Goal: Information Seeking & Learning: Learn about a topic

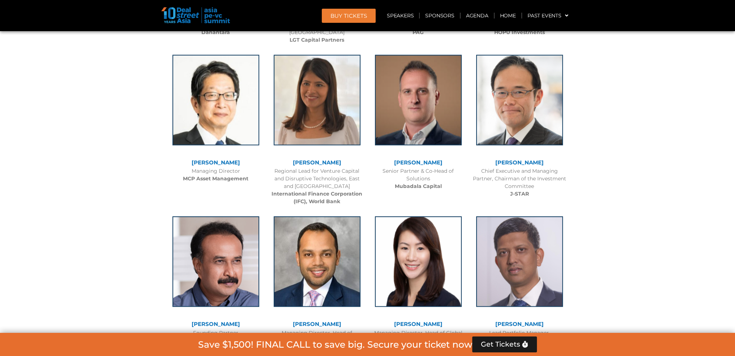
scroll to position [940, 0]
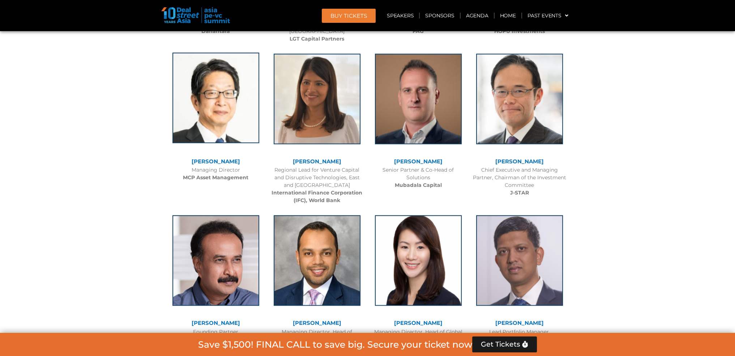
click at [238, 111] on img at bounding box center [216, 97] width 87 height 90
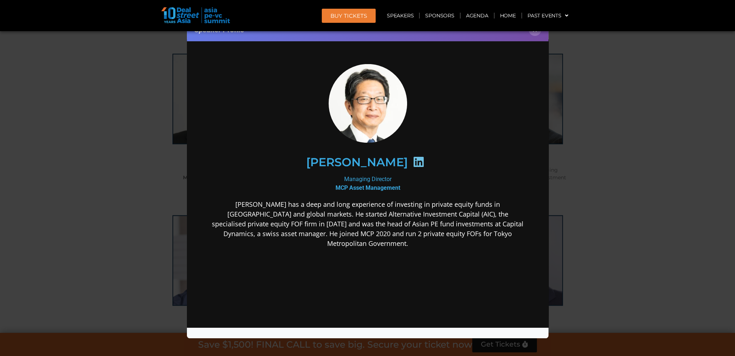
scroll to position [0, 0]
click at [537, 33] on button "×" at bounding box center [535, 29] width 13 height 13
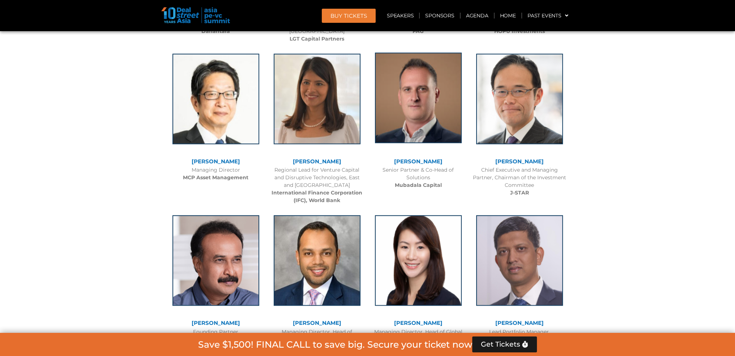
click at [418, 99] on img at bounding box center [418, 97] width 87 height 90
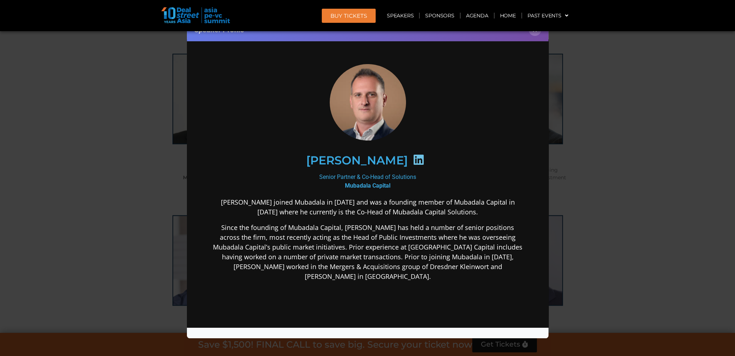
click at [536, 30] on header "BUY Tickets Speakers Sponsors Agenda Home Past Events JKT 2025 SG 2024 JKT 2024…" at bounding box center [367, 15] width 735 height 31
click at [537, 35] on button "×" at bounding box center [535, 29] width 13 height 13
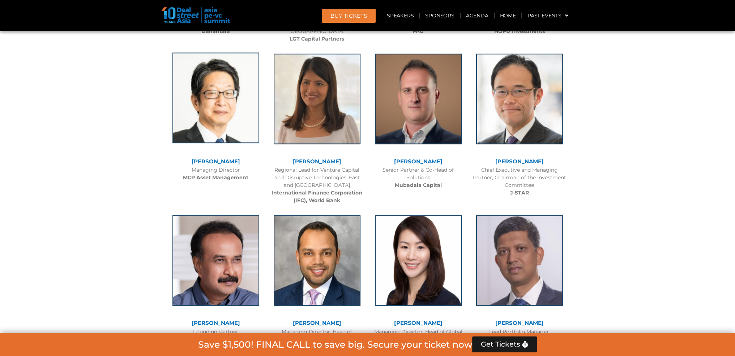
click at [231, 101] on img at bounding box center [216, 97] width 87 height 90
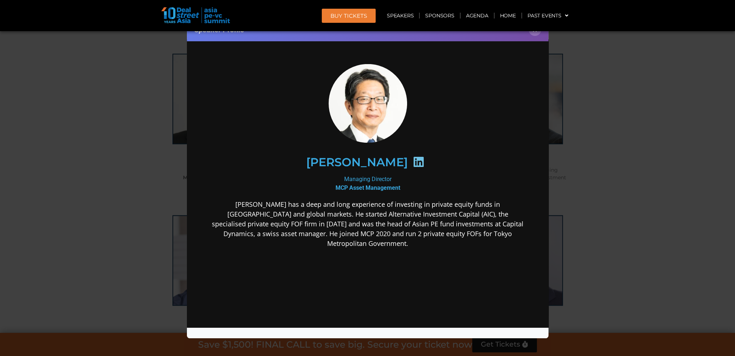
click at [659, 66] on div "Speaker Profile ×" at bounding box center [367, 178] width 735 height 356
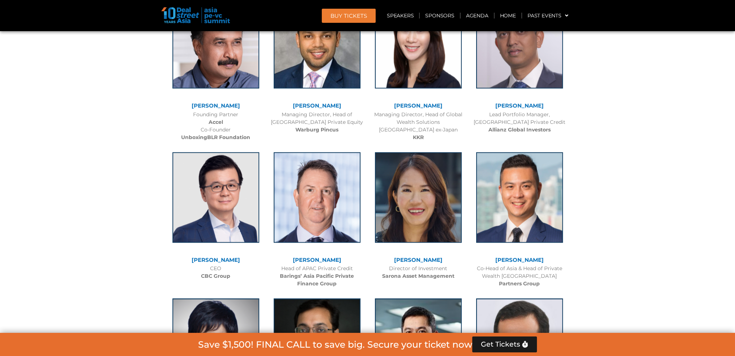
scroll to position [1230, 0]
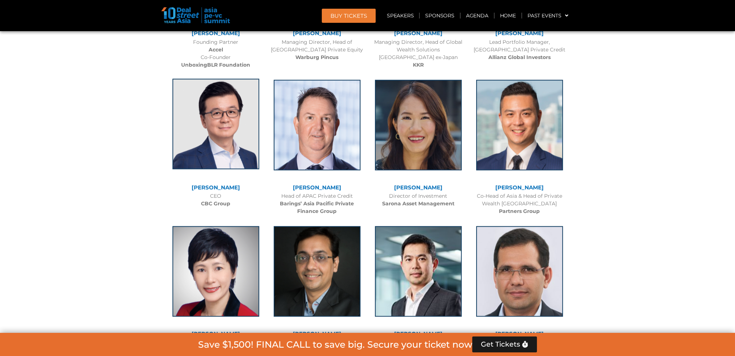
click at [227, 136] on img at bounding box center [216, 123] width 87 height 90
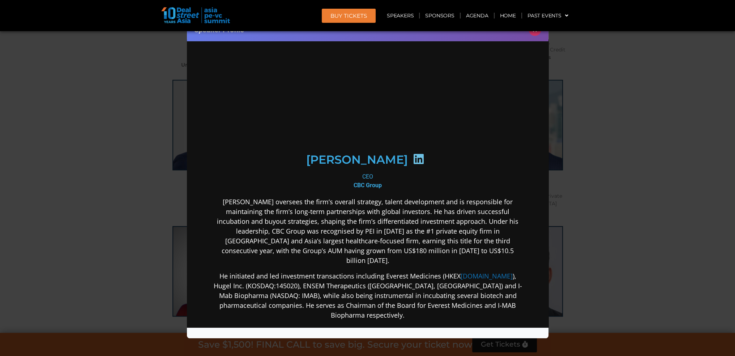
scroll to position [0, 0]
click at [538, 34] on button "×" at bounding box center [535, 29] width 13 height 13
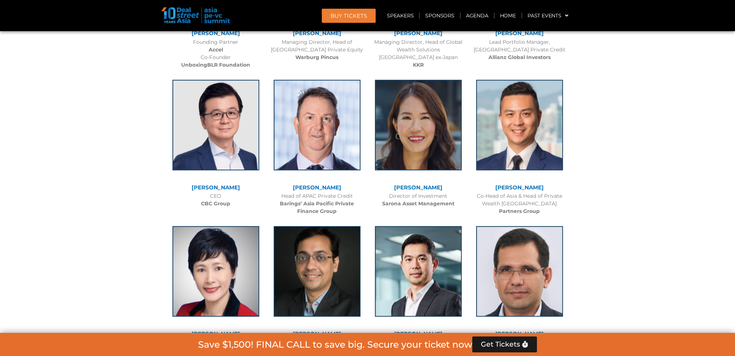
scroll to position [1266, 0]
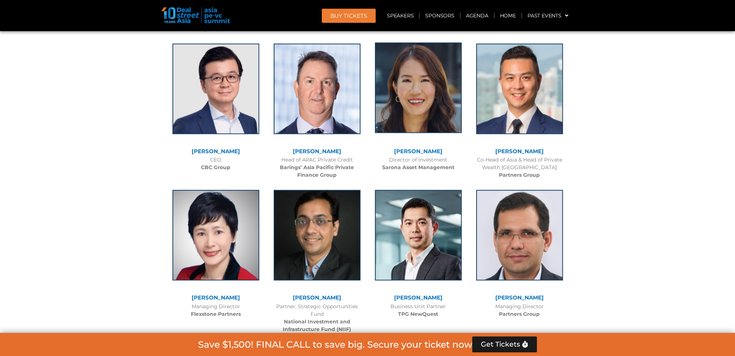
click at [435, 92] on img at bounding box center [418, 87] width 87 height 90
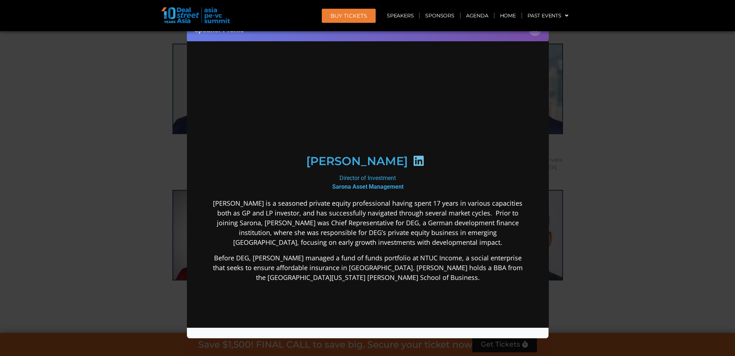
scroll to position [0, 0]
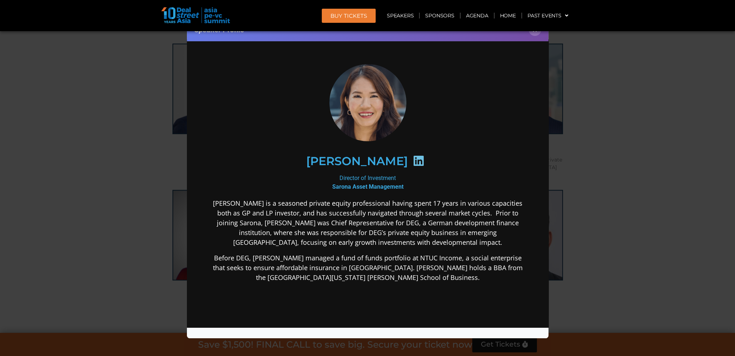
drag, startPoint x: 398, startPoint y: 159, endPoint x: 449, endPoint y: 162, distance: 51.5
click at [449, 162] on div "[PERSON_NAME]" at bounding box center [367, 161] width 281 height 37
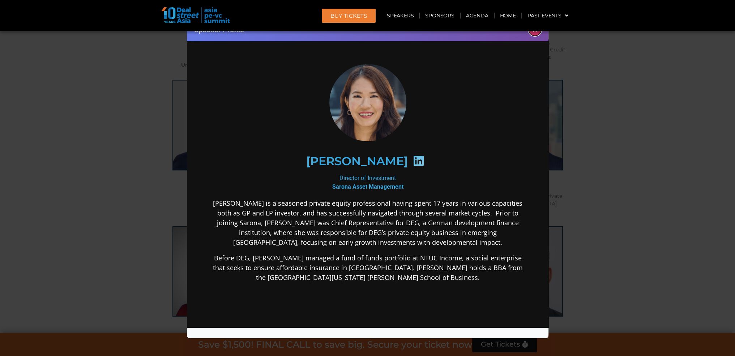
click at [533, 31] on button "×" at bounding box center [535, 29] width 13 height 13
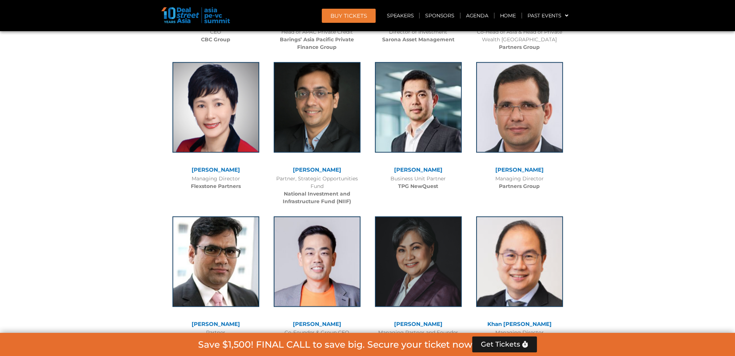
scroll to position [1447, 0]
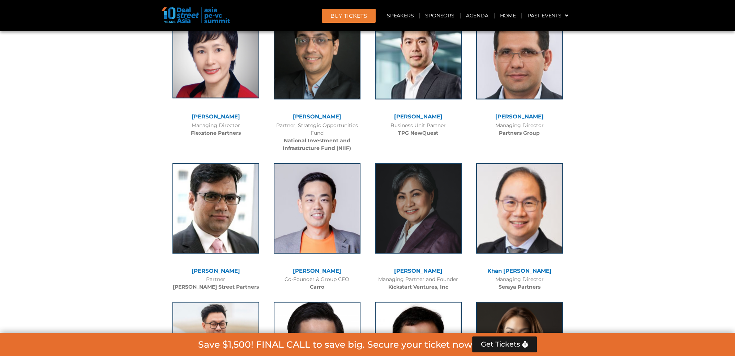
click at [237, 70] on img at bounding box center [216, 53] width 87 height 90
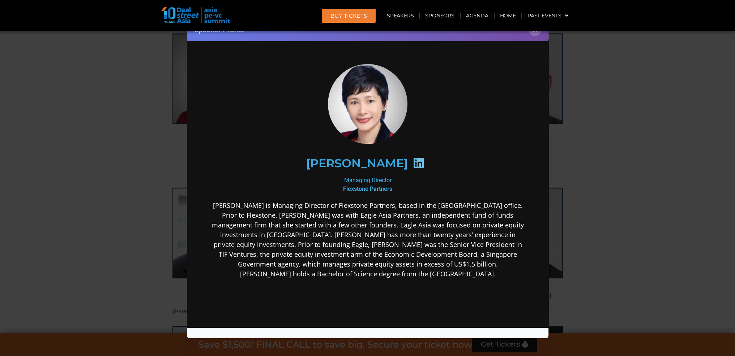
scroll to position [1411, 0]
click at [536, 31] on button "×" at bounding box center [535, 29] width 13 height 13
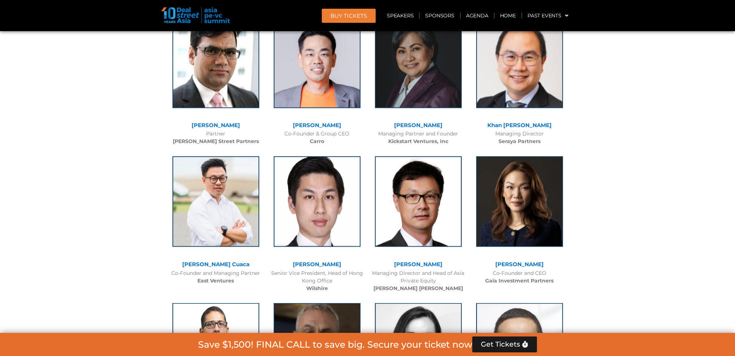
scroll to position [1555, 0]
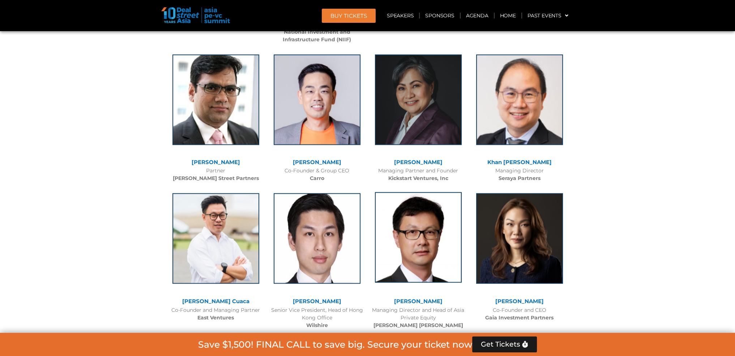
click at [438, 229] on img at bounding box center [418, 237] width 87 height 90
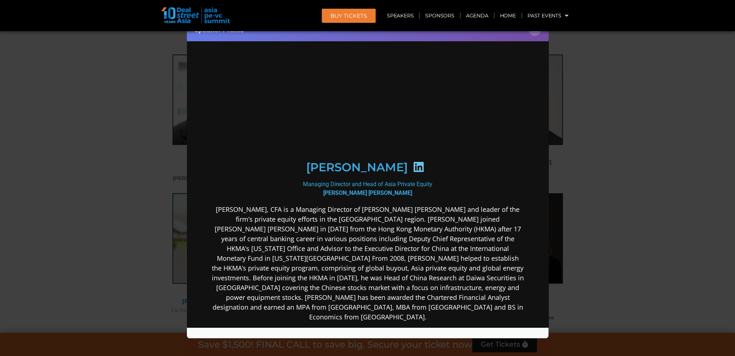
scroll to position [0, 0]
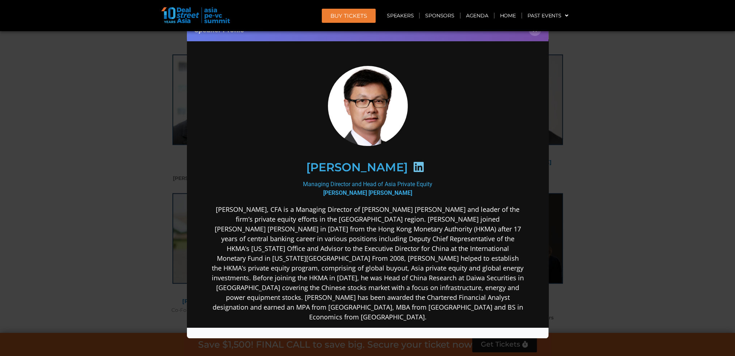
drag, startPoint x: 399, startPoint y: 161, endPoint x: 535, endPoint y: 135, distance: 137.6
click at [535, 135] on div "[PERSON_NAME] Managing Director and Head of Asia Private Equity [PERSON_NAME] […" at bounding box center [367, 250] width 347 height 407
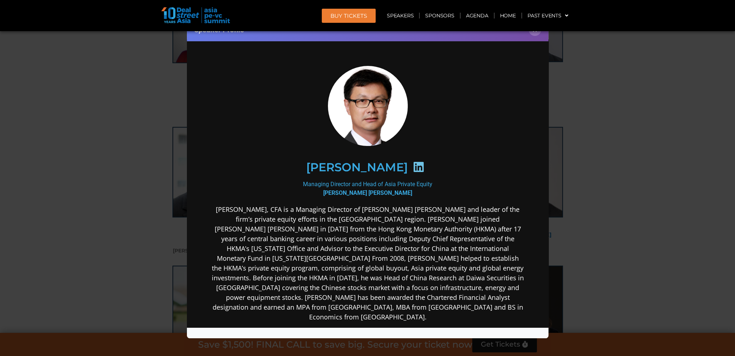
click at [536, 33] on button "×" at bounding box center [535, 29] width 13 height 13
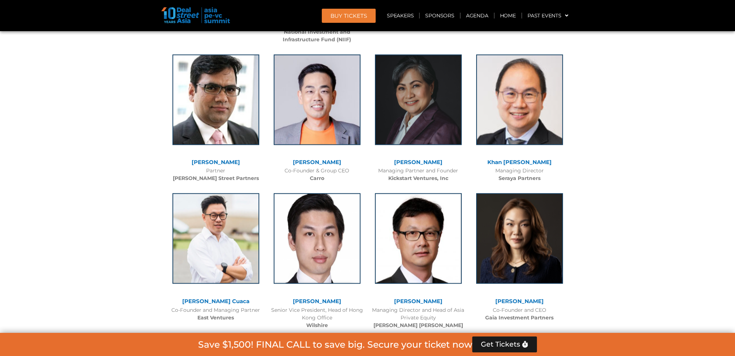
scroll to position [1592, 0]
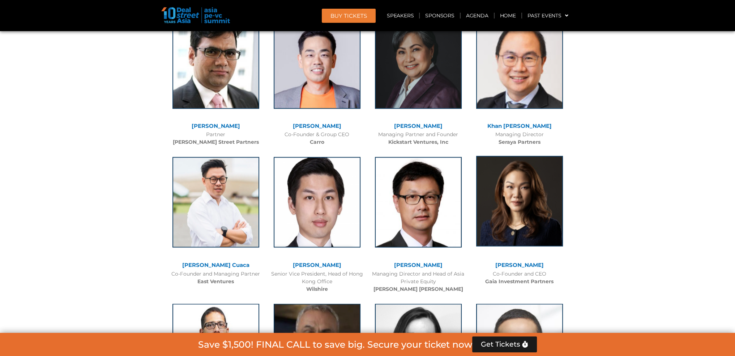
click at [503, 204] on img at bounding box center [519, 201] width 87 height 90
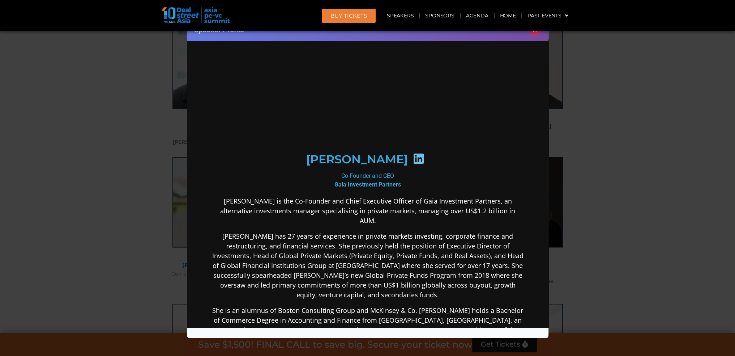
scroll to position [0, 0]
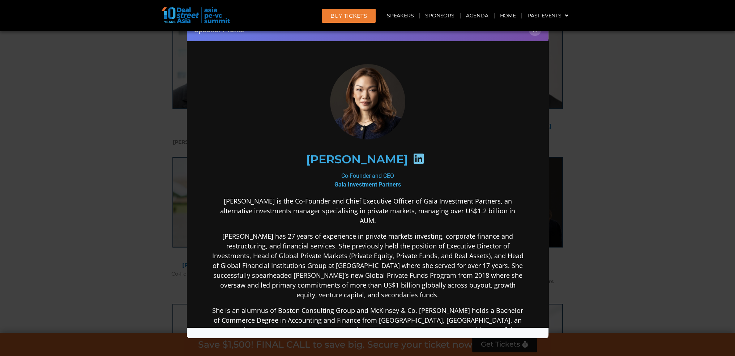
drag, startPoint x: 399, startPoint y: 155, endPoint x: 432, endPoint y: 159, distance: 33.2
click at [429, 159] on div "[PERSON_NAME]" at bounding box center [367, 158] width 281 height 37
click at [535, 36] on div "Speaker Profile ×" at bounding box center [368, 30] width 362 height 24
click at [536, 32] on button "×" at bounding box center [535, 29] width 13 height 13
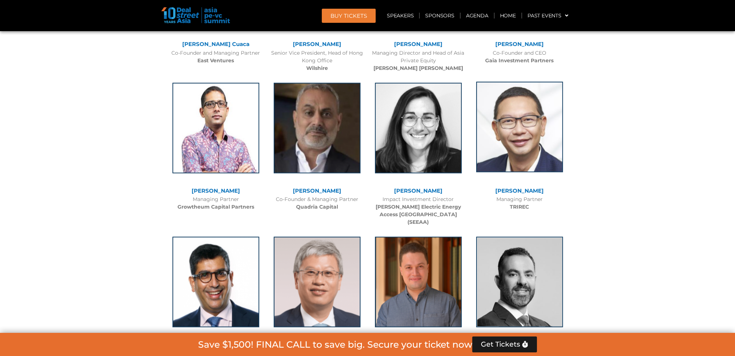
scroll to position [1845, 0]
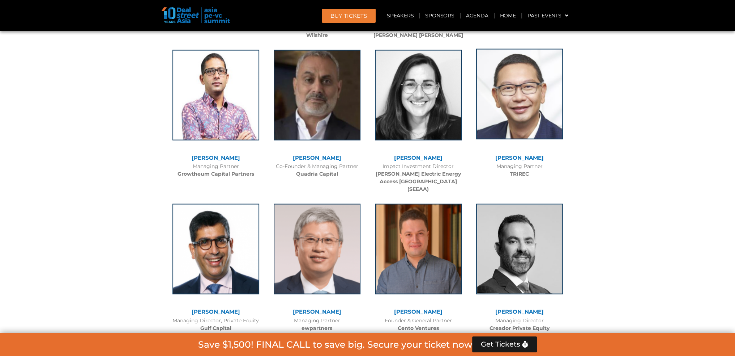
click at [538, 109] on img at bounding box center [519, 94] width 87 height 90
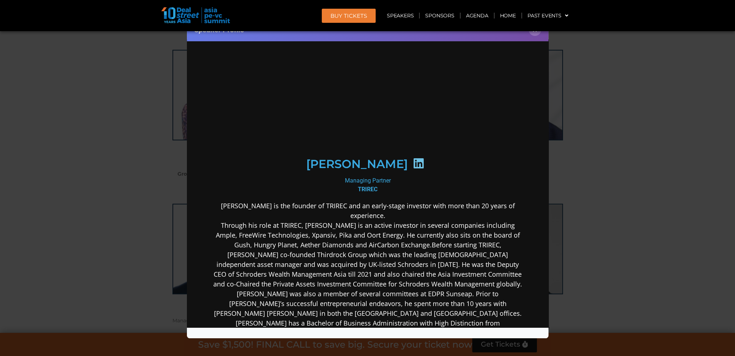
scroll to position [0, 0]
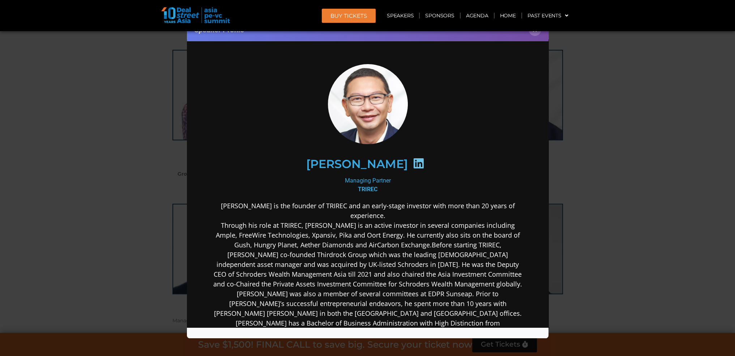
click at [536, 30] on header "BUY Tickets Speakers Sponsors Agenda Home Past Events JKT 2025 SG 2024 JKT 2024…" at bounding box center [367, 15] width 735 height 31
click at [537, 31] on button "×" at bounding box center [535, 29] width 13 height 13
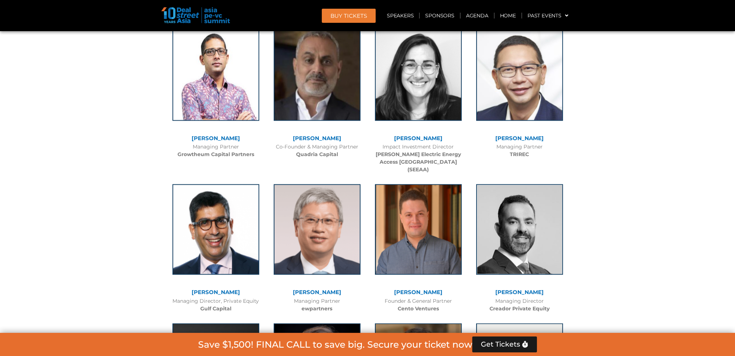
scroll to position [1917, 0]
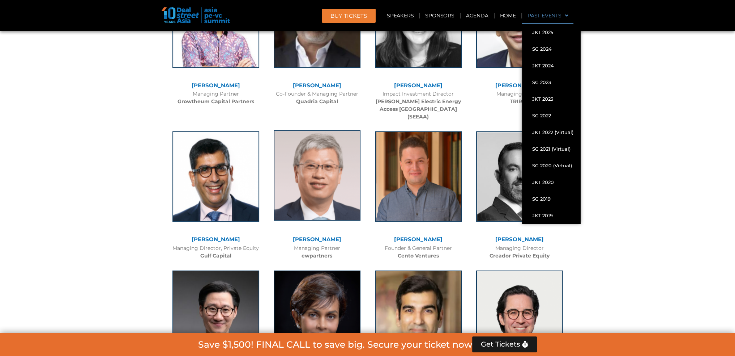
click at [332, 150] on img at bounding box center [317, 175] width 87 height 90
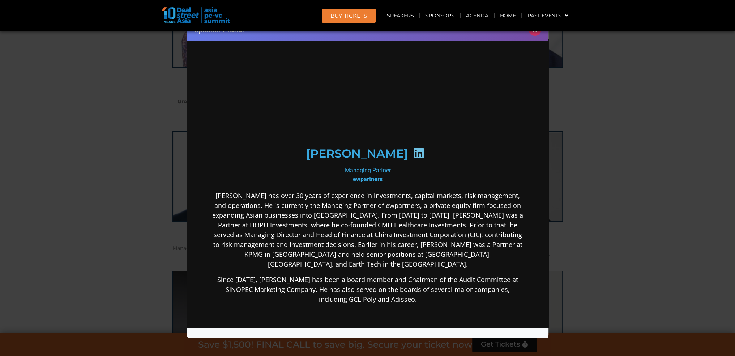
scroll to position [0, 0]
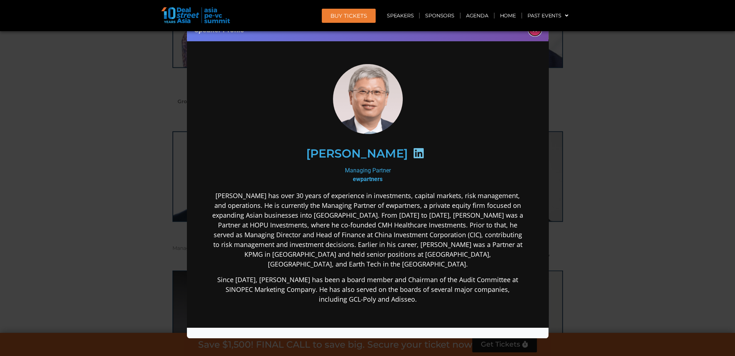
click at [536, 34] on button "×" at bounding box center [535, 29] width 13 height 13
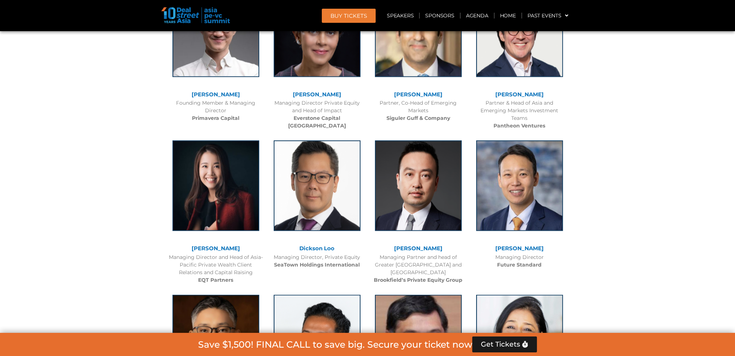
scroll to position [2243, 0]
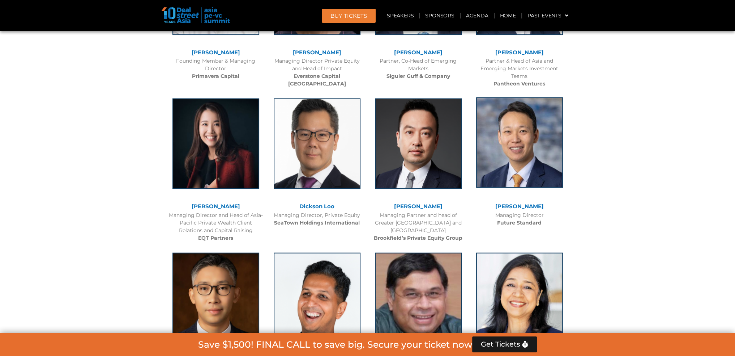
click at [530, 124] on img at bounding box center [519, 142] width 87 height 90
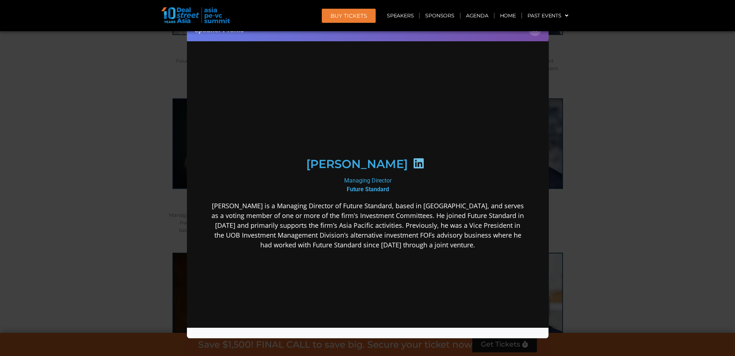
scroll to position [0, 0]
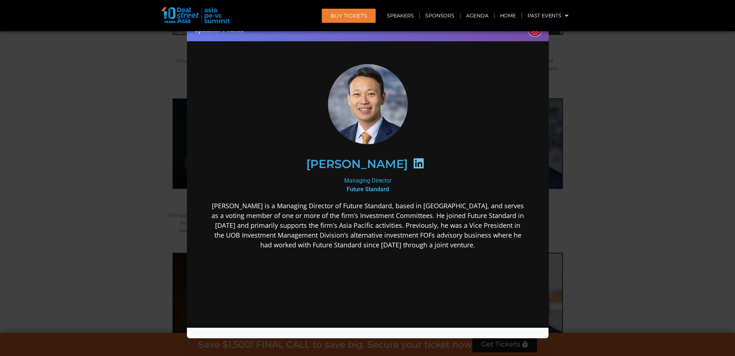
click at [540, 33] on button "×" at bounding box center [535, 29] width 13 height 13
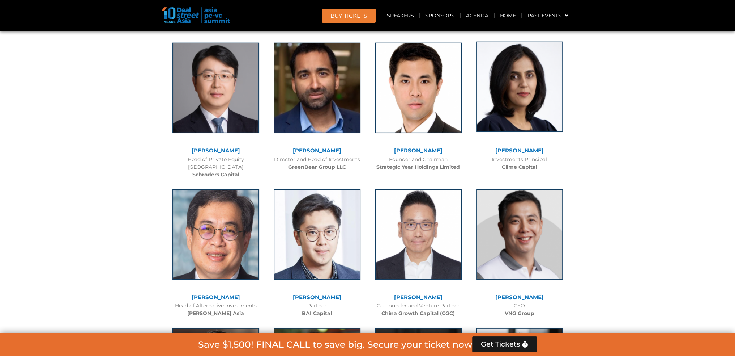
scroll to position [2677, 0]
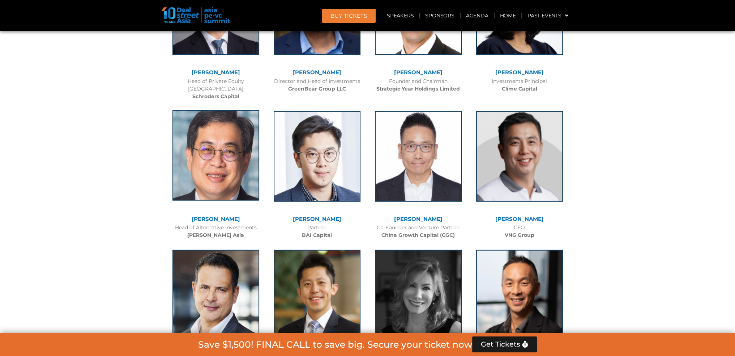
click at [243, 160] on img at bounding box center [216, 155] width 87 height 90
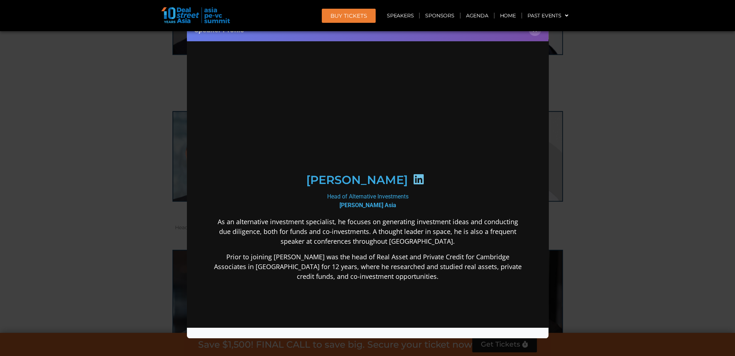
scroll to position [0, 0]
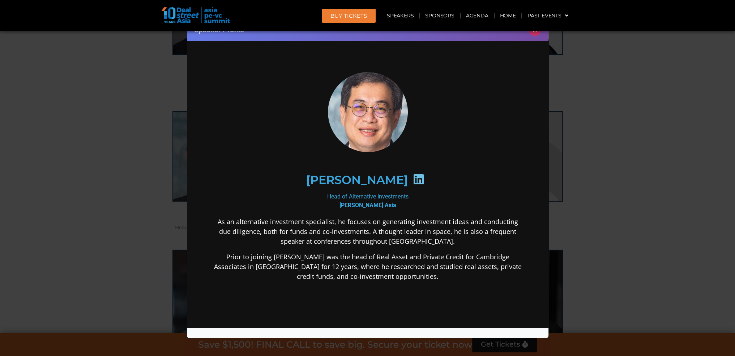
click at [535, 35] on button "×" at bounding box center [535, 29] width 13 height 13
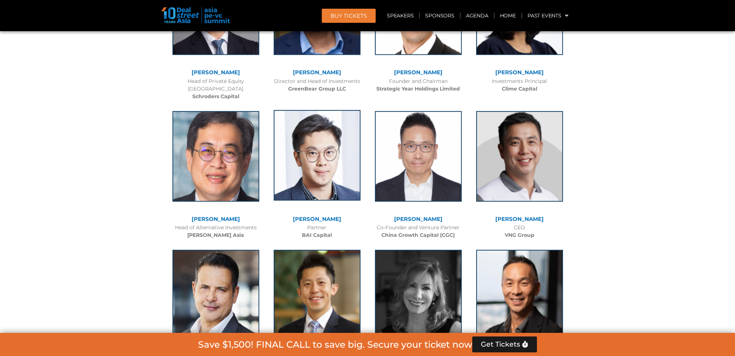
click at [316, 150] on img at bounding box center [317, 155] width 87 height 90
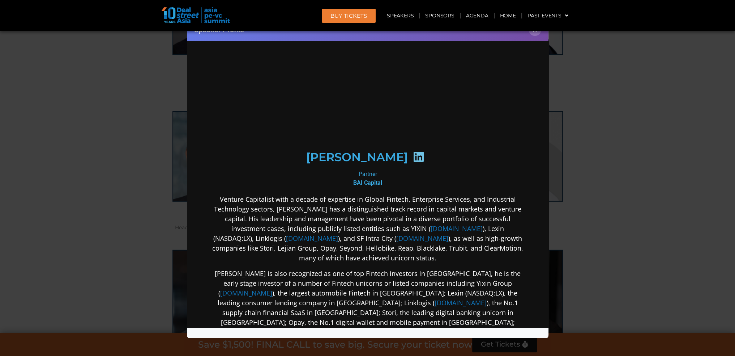
click at [688, 81] on div "Speaker Profile ×" at bounding box center [367, 178] width 735 height 356
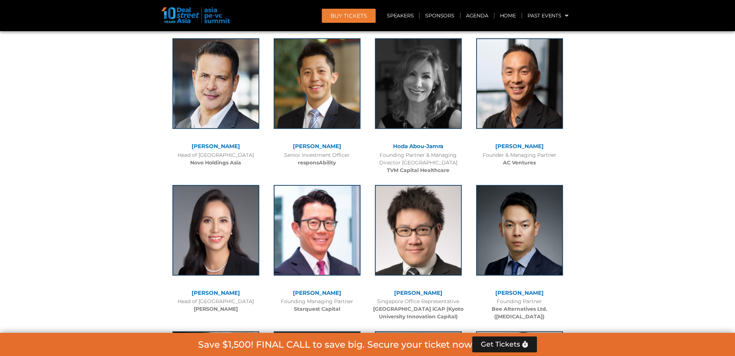
scroll to position [2930, 0]
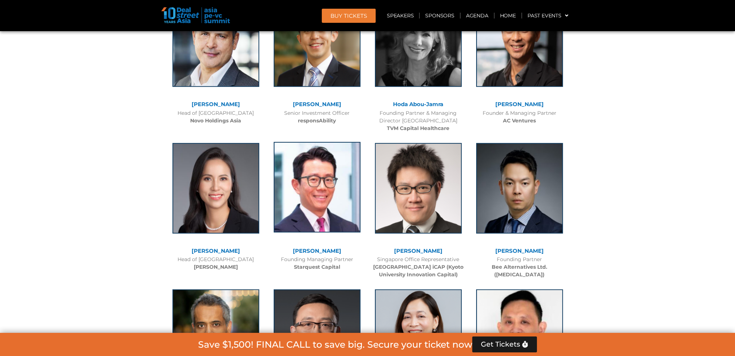
click at [311, 177] on img at bounding box center [317, 187] width 87 height 90
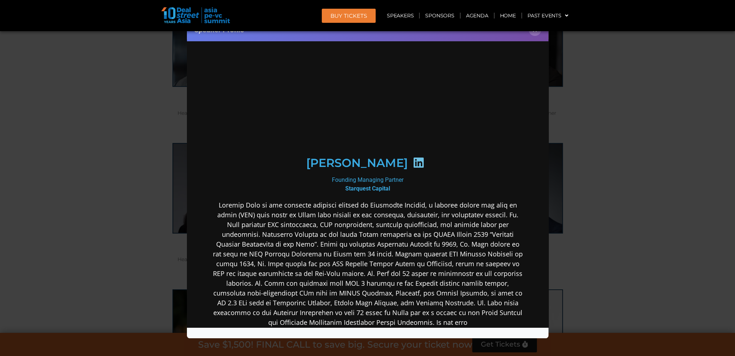
scroll to position [0, 0]
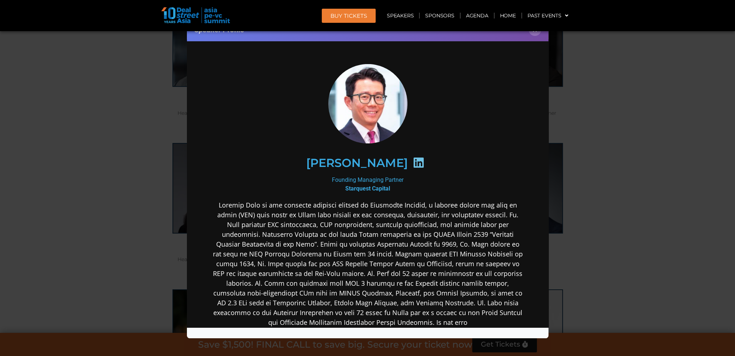
click at [683, 88] on div "Speaker Profile ×" at bounding box center [367, 178] width 735 height 356
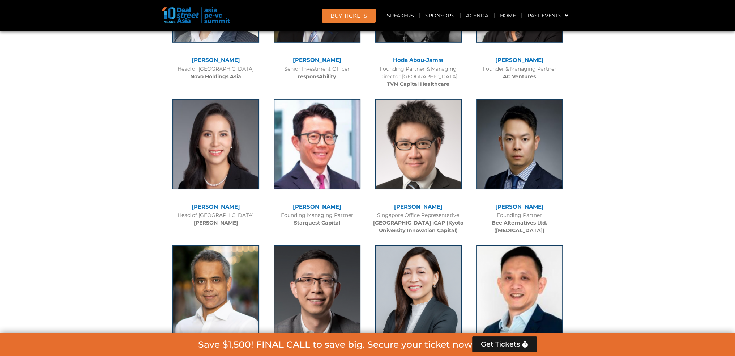
scroll to position [3002, 0]
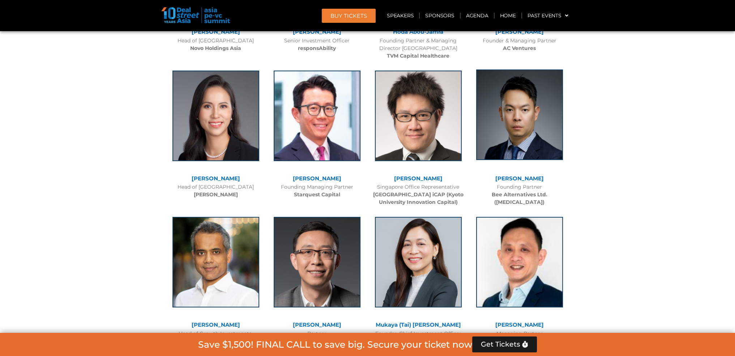
click at [521, 102] on img at bounding box center [519, 114] width 87 height 90
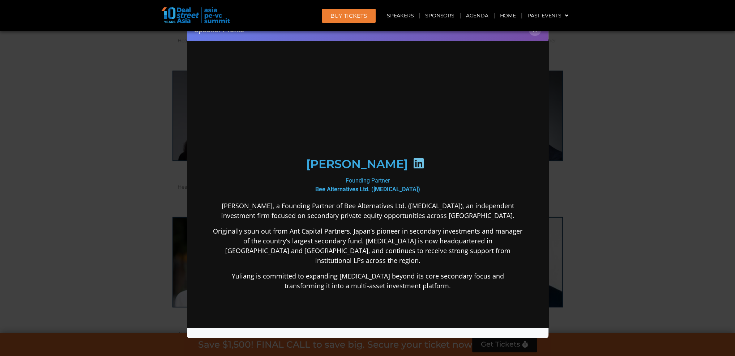
scroll to position [0, 0]
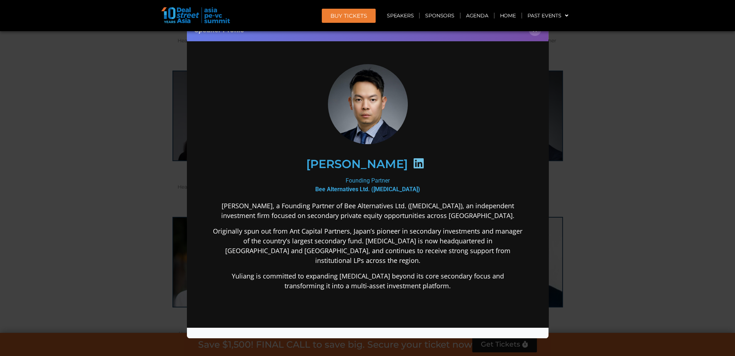
click at [663, 80] on div "Speaker Profile ×" at bounding box center [367, 178] width 735 height 356
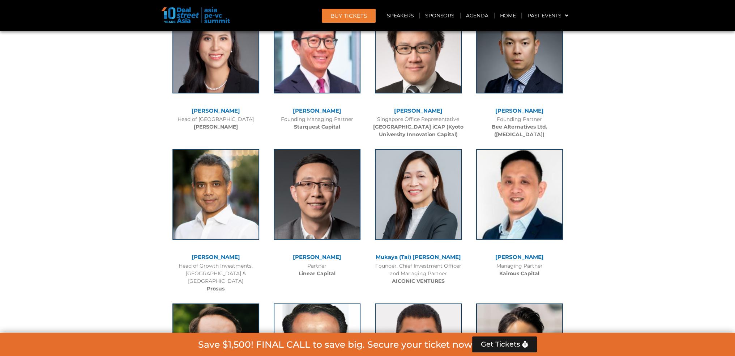
scroll to position [3038, 0]
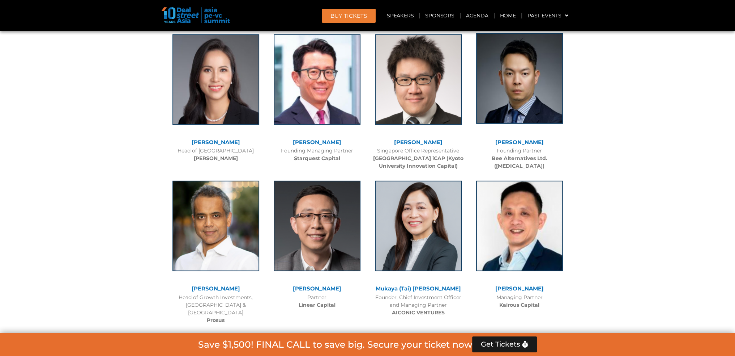
click at [545, 89] on img at bounding box center [519, 78] width 87 height 90
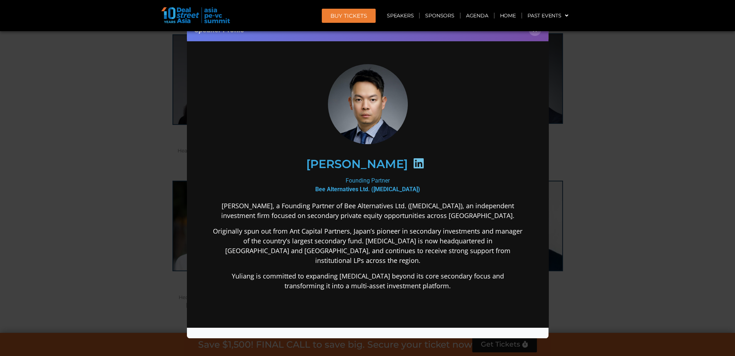
scroll to position [0, 0]
click at [676, 66] on div "Speaker Profile ×" at bounding box center [367, 178] width 735 height 356
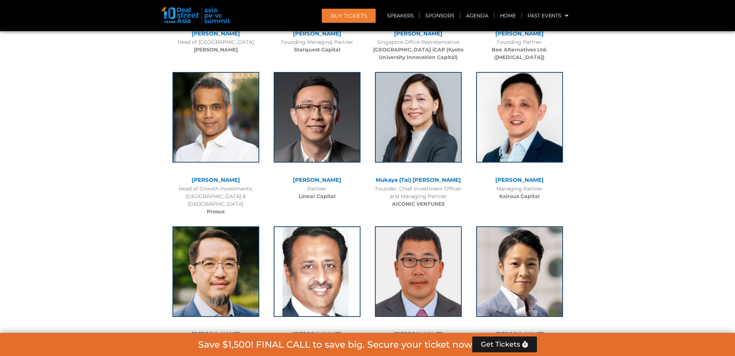
scroll to position [3075, 0]
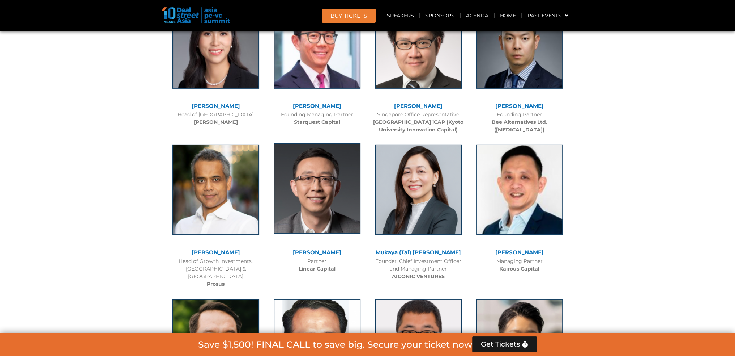
click at [319, 169] on img at bounding box center [317, 188] width 87 height 90
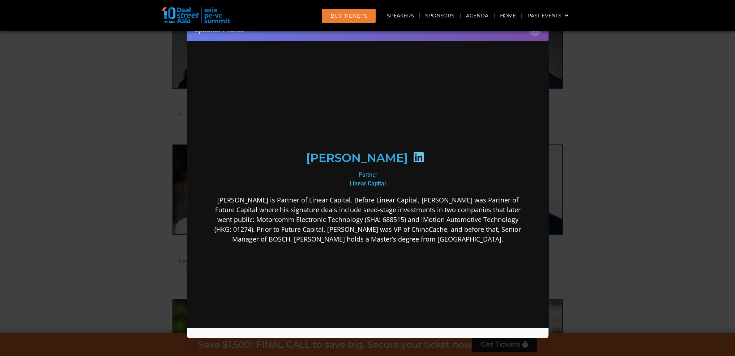
scroll to position [0, 0]
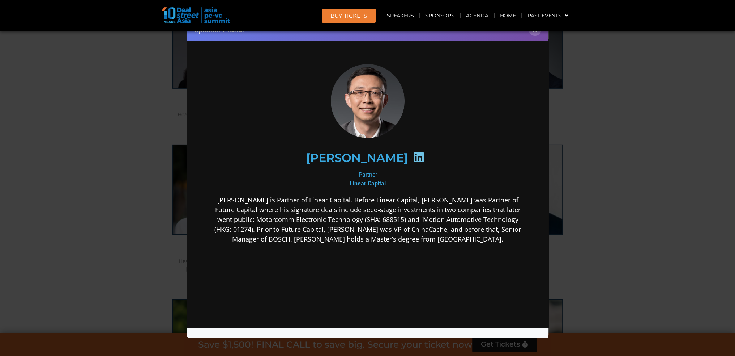
click at [627, 116] on div "Speaker Profile ×" at bounding box center [367, 178] width 735 height 356
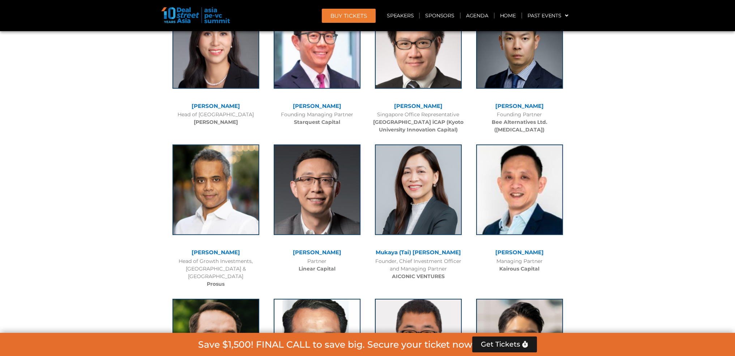
scroll to position [3147, 0]
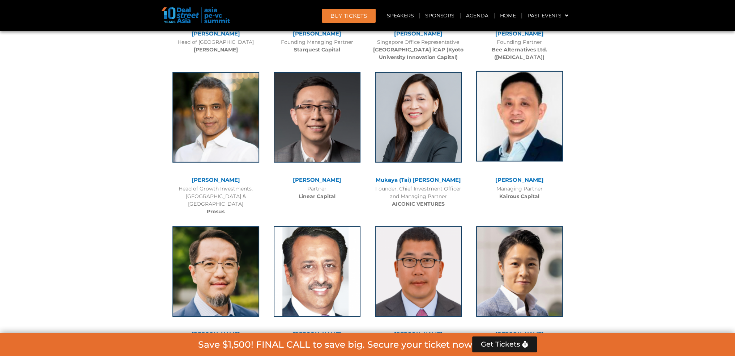
click at [528, 120] on img at bounding box center [519, 116] width 87 height 90
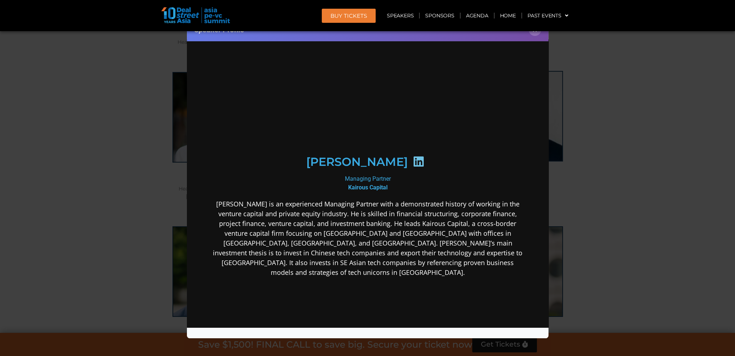
scroll to position [0, 0]
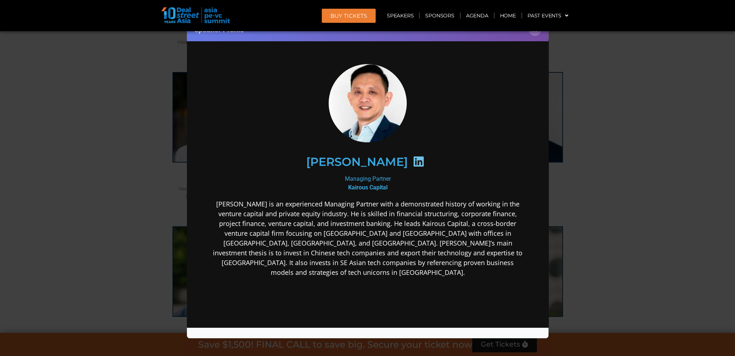
click at [648, 105] on div "Speaker Profile ×" at bounding box center [367, 178] width 735 height 356
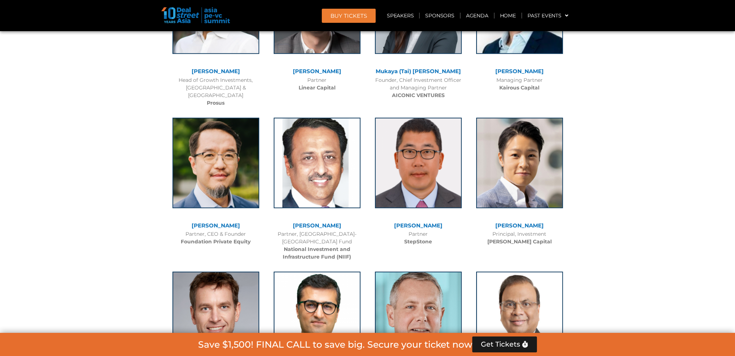
scroll to position [3183, 0]
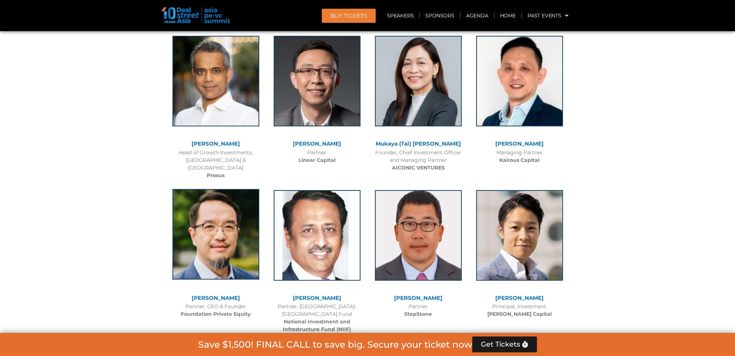
click at [214, 199] on img at bounding box center [216, 234] width 87 height 90
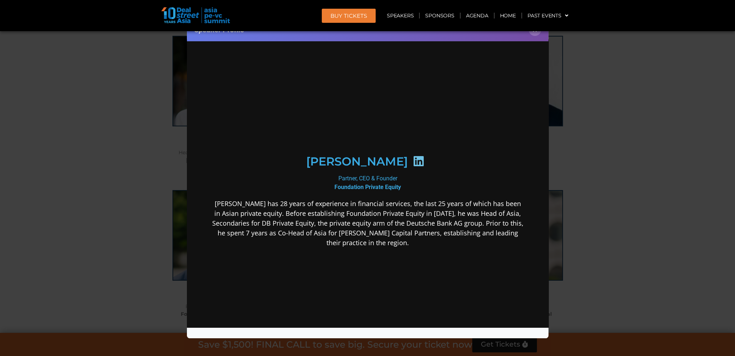
scroll to position [0, 0]
click at [645, 89] on div "Speaker Profile ×" at bounding box center [367, 178] width 735 height 356
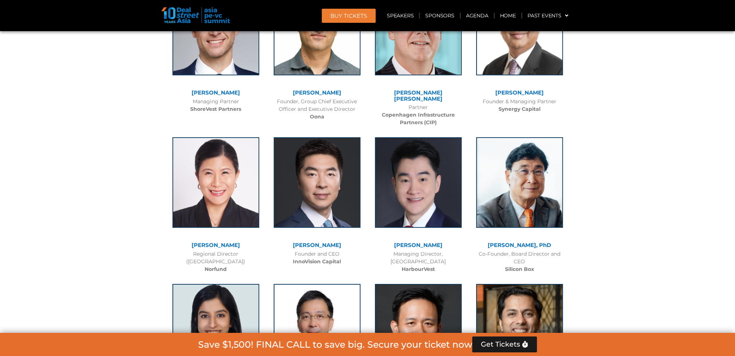
scroll to position [3581, 0]
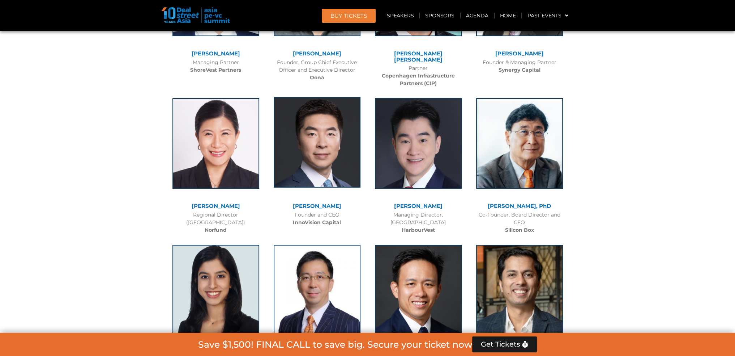
click at [305, 130] on img at bounding box center [317, 142] width 87 height 90
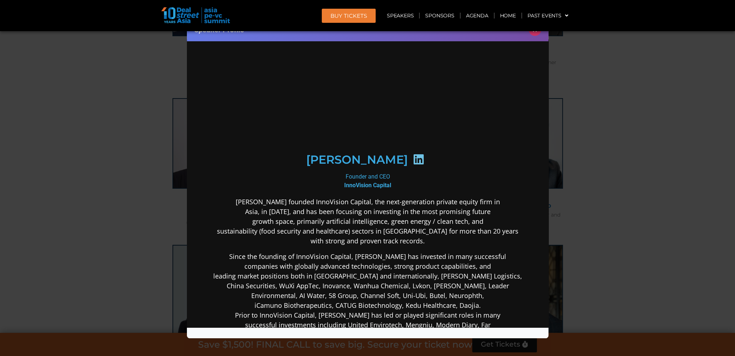
scroll to position [0, 0]
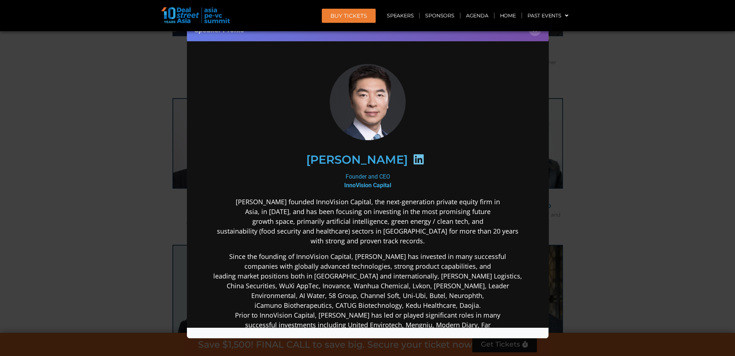
click at [658, 136] on div "Speaker Profile ×" at bounding box center [367, 178] width 735 height 356
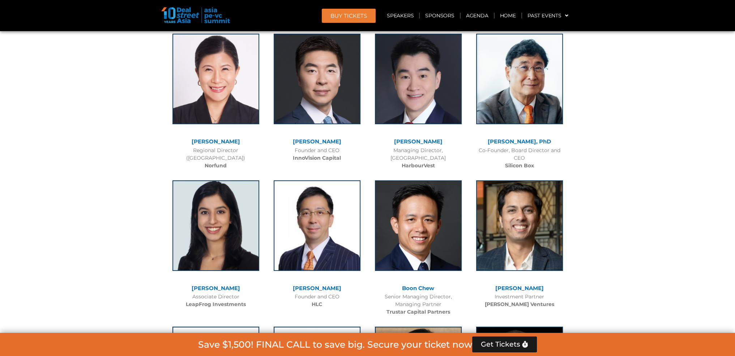
scroll to position [3653, 0]
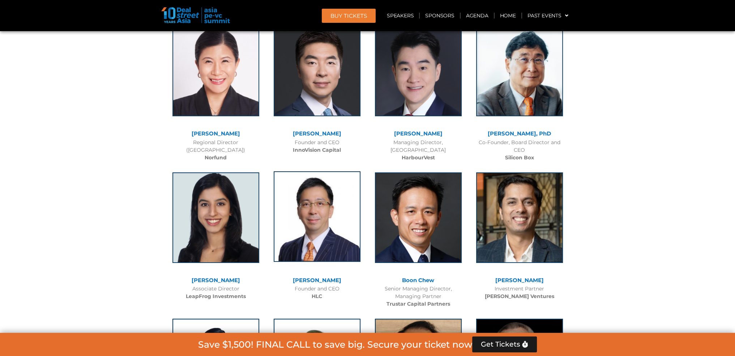
click at [318, 181] on img at bounding box center [317, 216] width 87 height 90
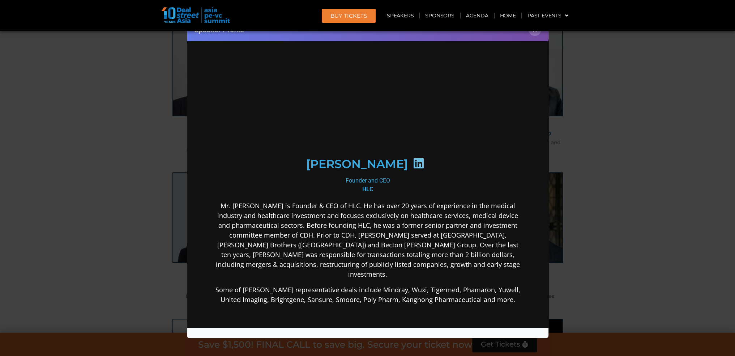
scroll to position [0, 0]
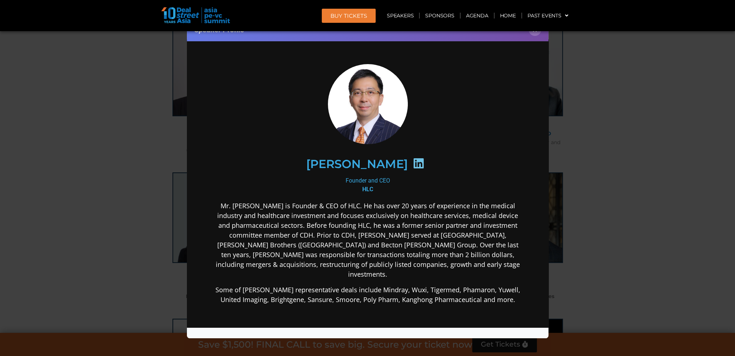
drag, startPoint x: 223, startPoint y: 120, endPoint x: 699, endPoint y: 127, distance: 475.7
click at [720, 126] on div "Speaker Profile ×" at bounding box center [367, 178] width 735 height 356
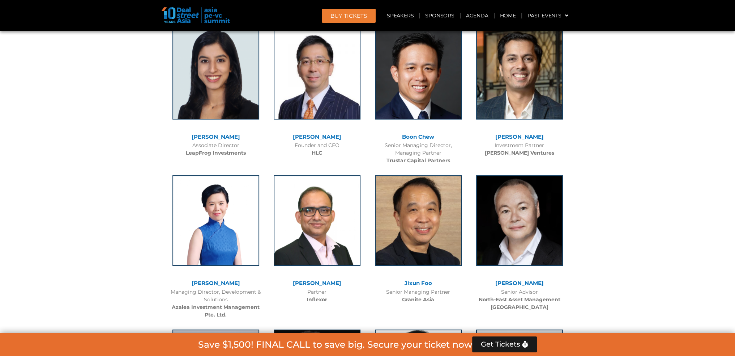
scroll to position [3798, 0]
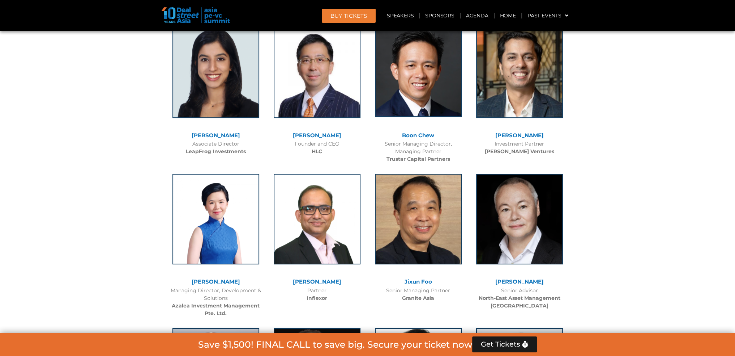
click at [415, 48] on img at bounding box center [418, 71] width 87 height 90
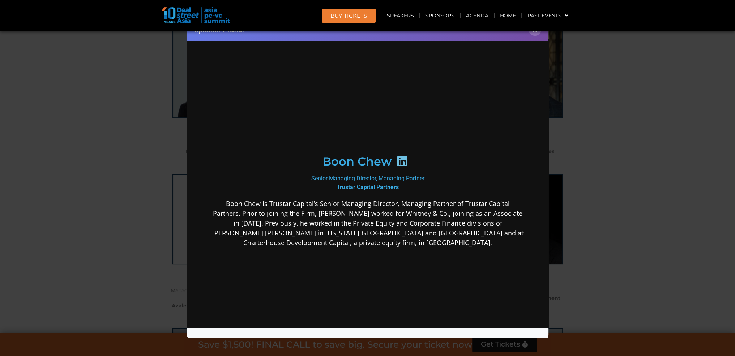
scroll to position [0, 0]
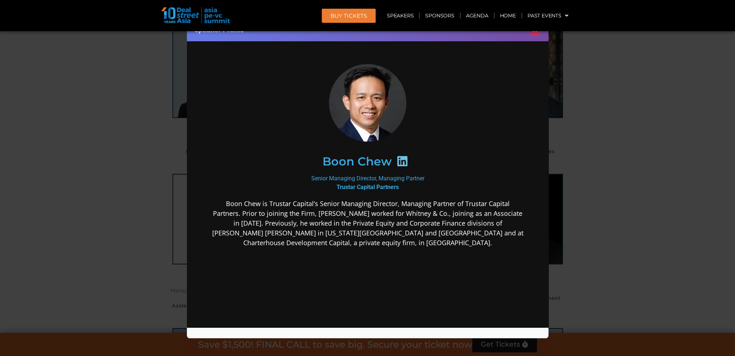
click at [535, 33] on button "×" at bounding box center [535, 29] width 13 height 13
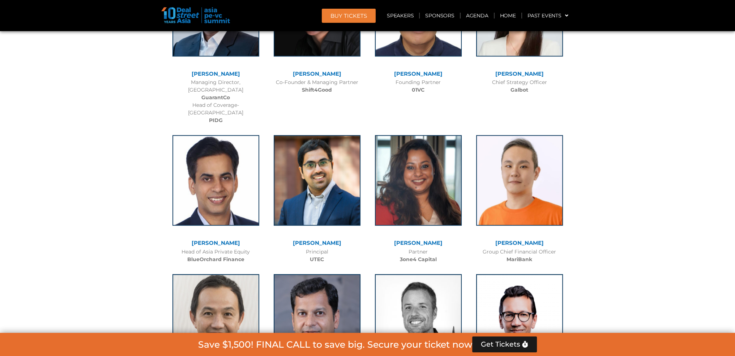
scroll to position [4232, 0]
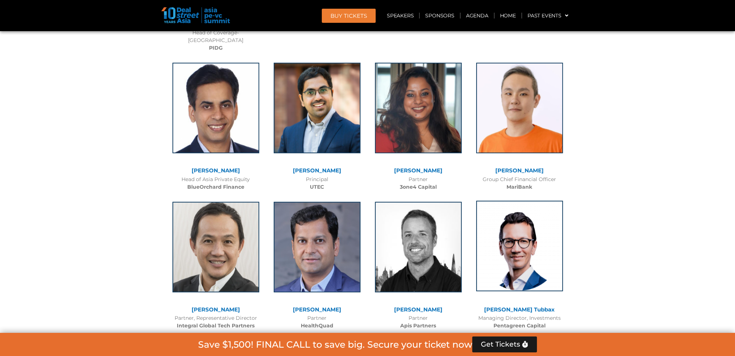
click at [524, 200] on img at bounding box center [519, 245] width 87 height 90
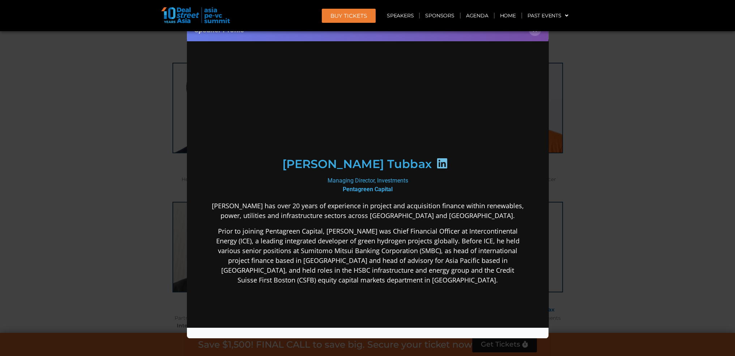
scroll to position [0, 0]
click at [678, 106] on div "Speaker Profile ×" at bounding box center [367, 178] width 735 height 356
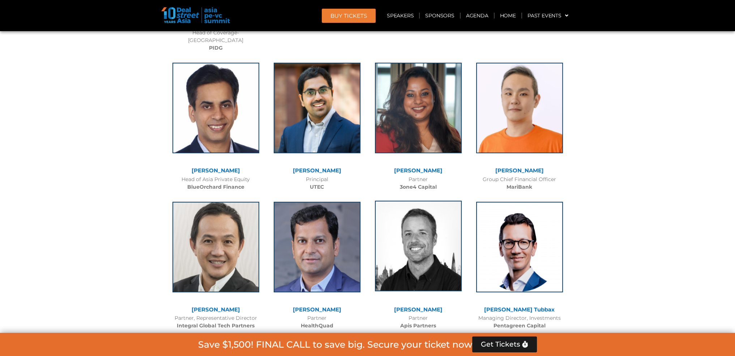
click at [396, 206] on img at bounding box center [418, 245] width 87 height 90
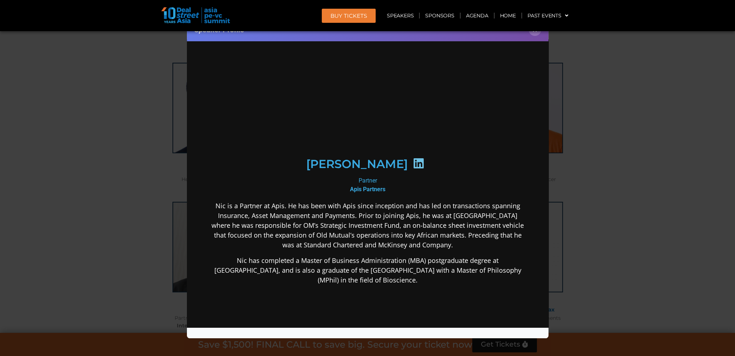
click at [633, 89] on div "Speaker Profile ×" at bounding box center [367, 178] width 735 height 356
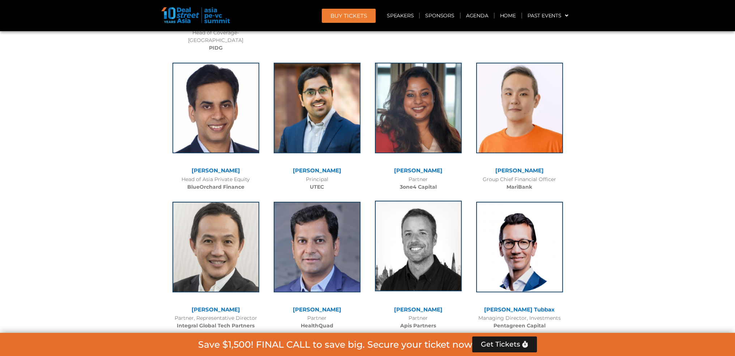
click at [388, 200] on img at bounding box center [418, 245] width 87 height 90
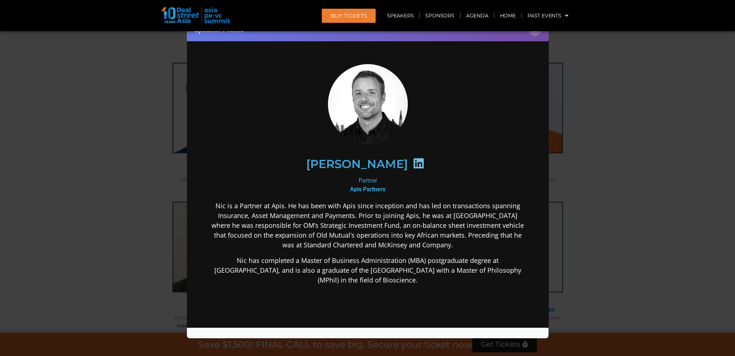
drag, startPoint x: 414, startPoint y: 158, endPoint x: 436, endPoint y: 161, distance: 22.3
click at [436, 161] on div "[PERSON_NAME]" at bounding box center [367, 163] width 281 height 37
click at [623, 150] on div "Speaker Profile ×" at bounding box center [367, 178] width 735 height 356
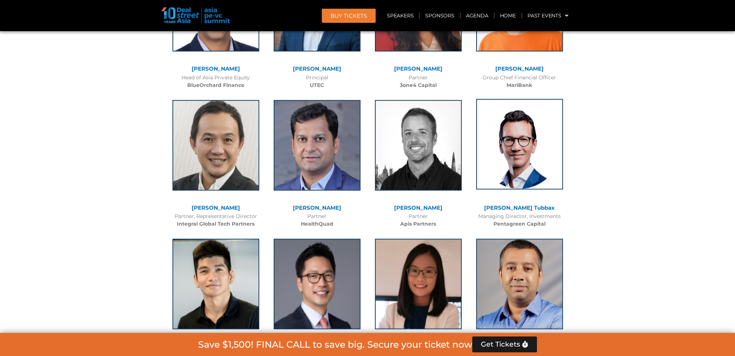
scroll to position [4340, 0]
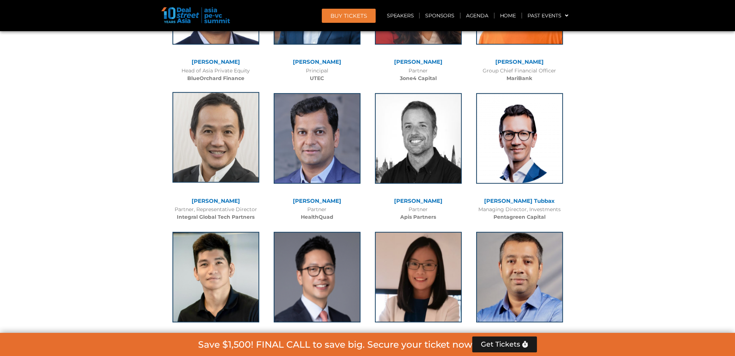
click at [227, 92] on img at bounding box center [216, 137] width 87 height 90
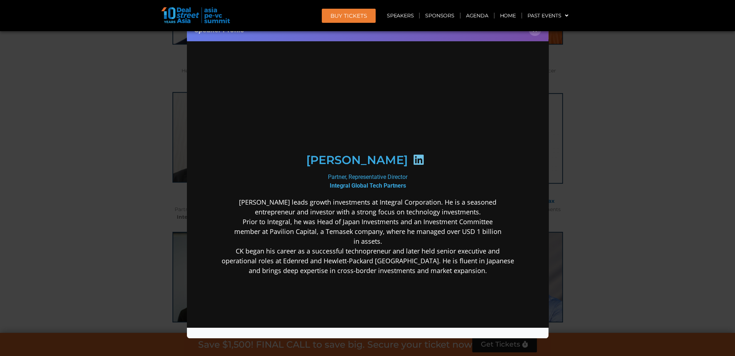
scroll to position [0, 0]
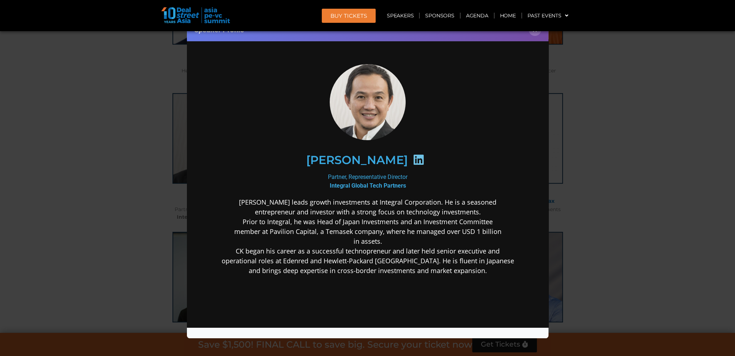
click at [689, 149] on div "Speaker Profile ×" at bounding box center [367, 178] width 735 height 356
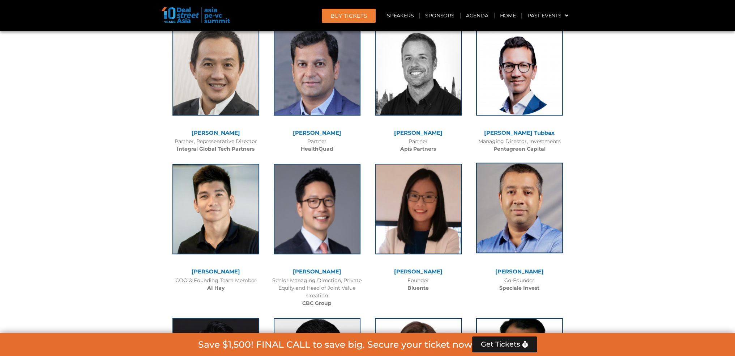
scroll to position [4449, 0]
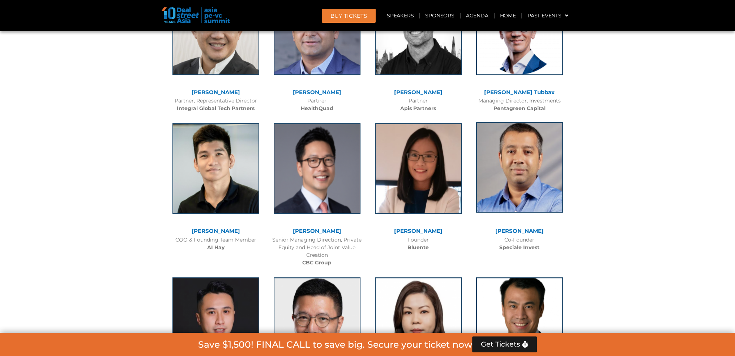
click at [522, 122] on img at bounding box center [519, 167] width 87 height 90
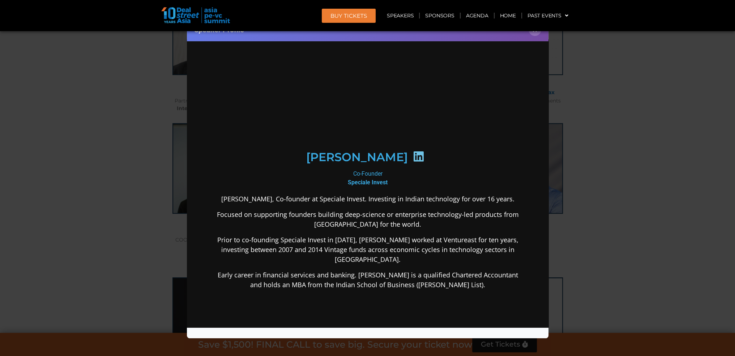
scroll to position [0, 0]
click at [671, 91] on div "Speaker Profile ×" at bounding box center [367, 178] width 735 height 356
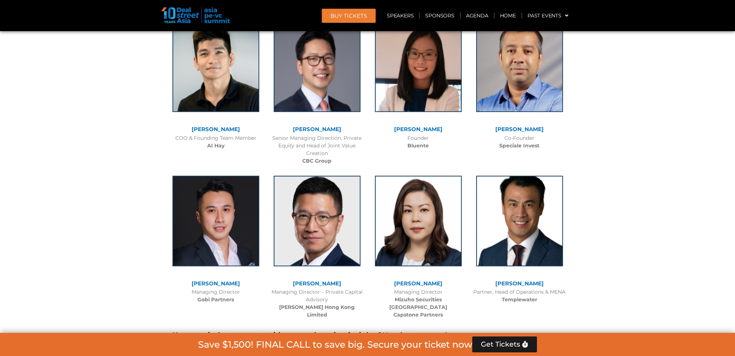
scroll to position [4594, 0]
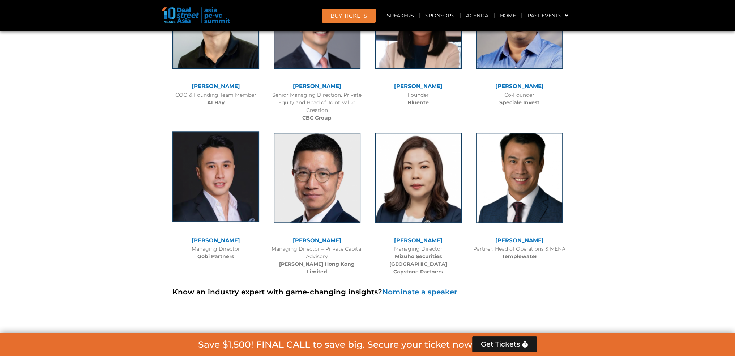
click at [234, 132] on img at bounding box center [216, 176] width 87 height 90
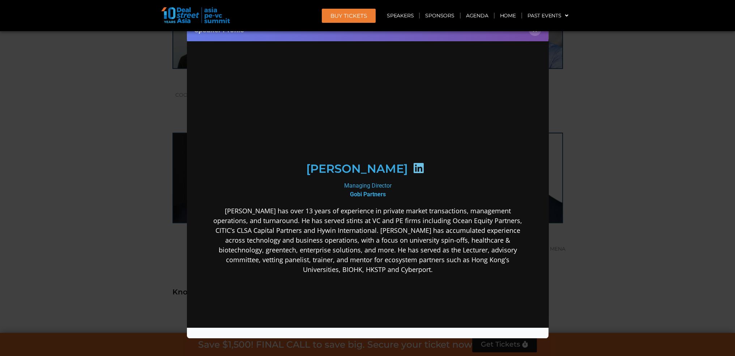
scroll to position [0, 0]
click at [663, 77] on div "Speaker Profile ×" at bounding box center [367, 178] width 735 height 356
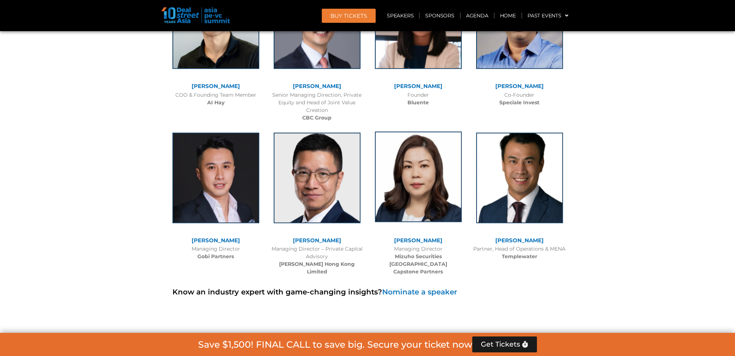
click at [438, 131] on img at bounding box center [418, 176] width 87 height 90
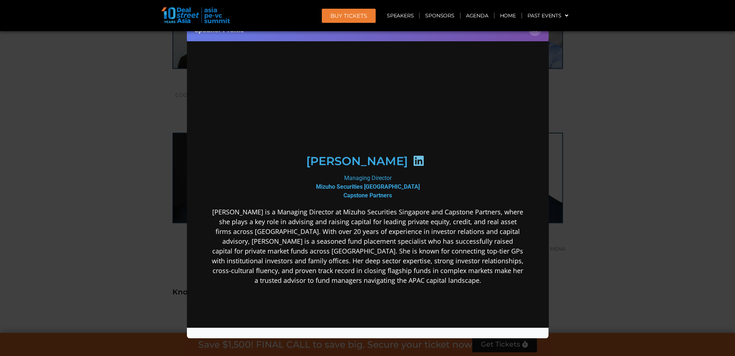
click at [667, 105] on div "Speaker Profile ×" at bounding box center [367, 178] width 735 height 356
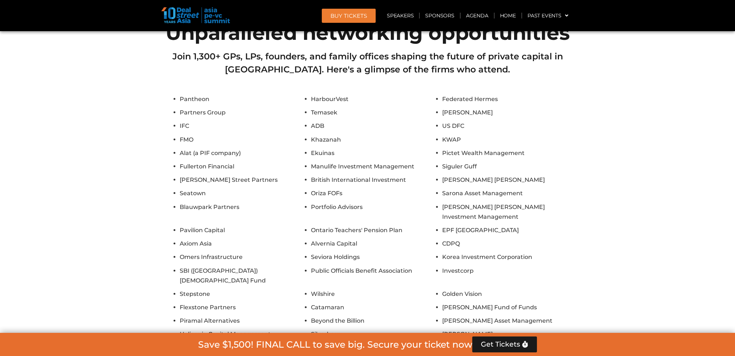
scroll to position [5787, 0]
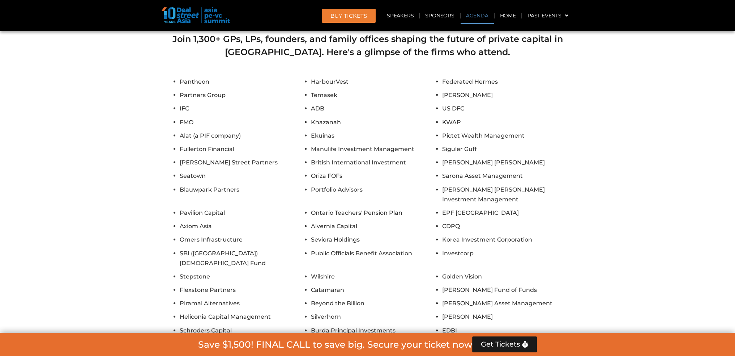
click at [478, 18] on link "Agenda" at bounding box center [477, 15] width 33 height 17
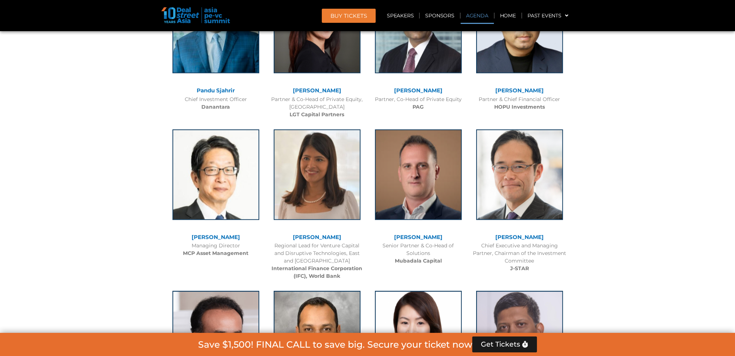
scroll to position [378, 0]
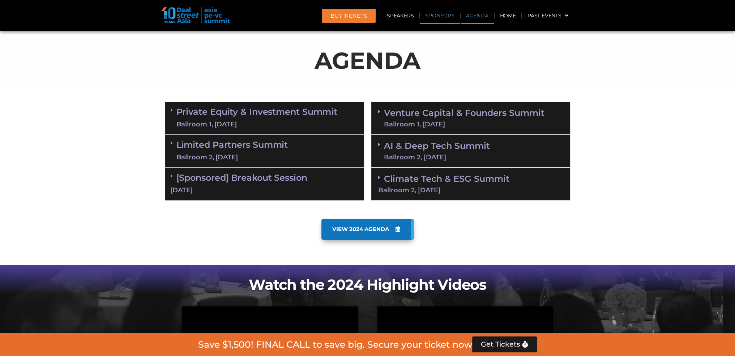
click at [433, 13] on link "Sponsors" at bounding box center [440, 15] width 40 height 17
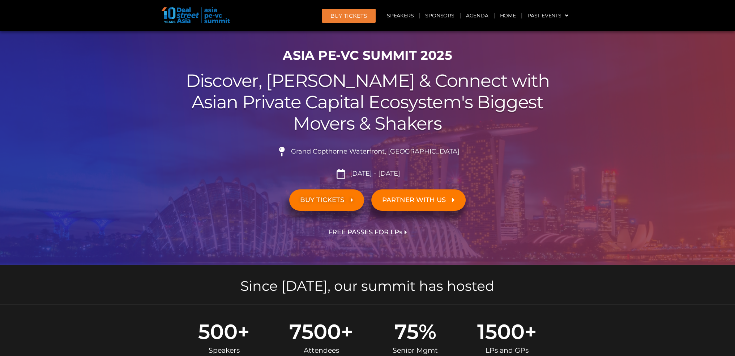
scroll to position [0, 0]
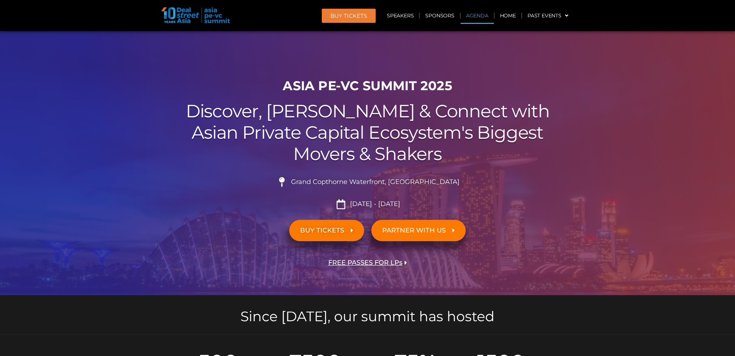
click at [468, 14] on link "Agenda" at bounding box center [477, 15] width 33 height 17
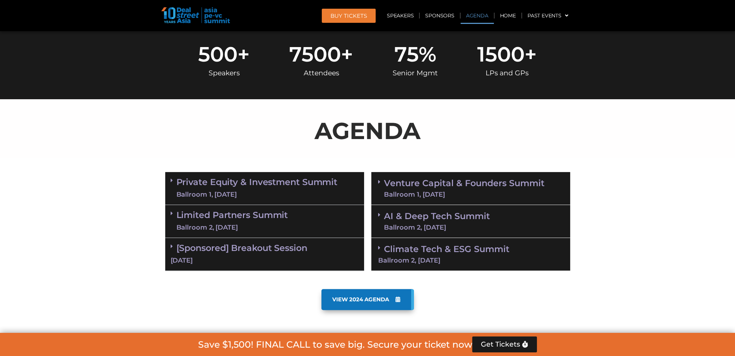
scroll to position [378, 0]
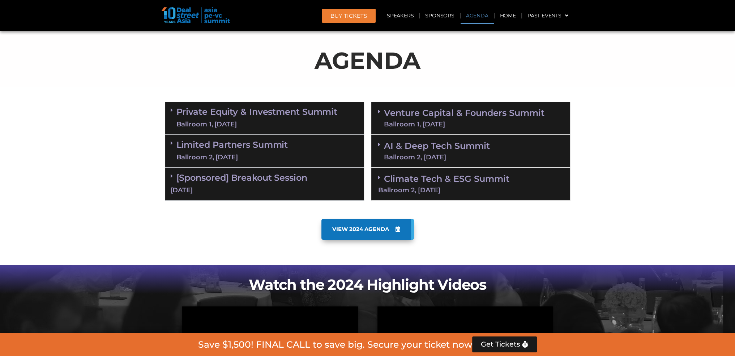
click at [272, 112] on link "Private Equity & Investment Summit Ballroom 1, [DATE]" at bounding box center [257, 118] width 161 height 22
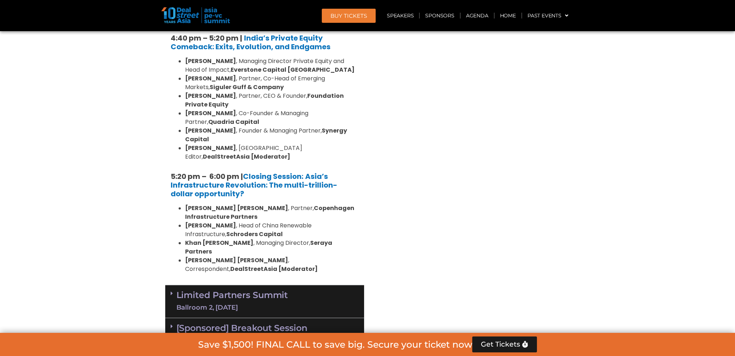
scroll to position [1463, 0]
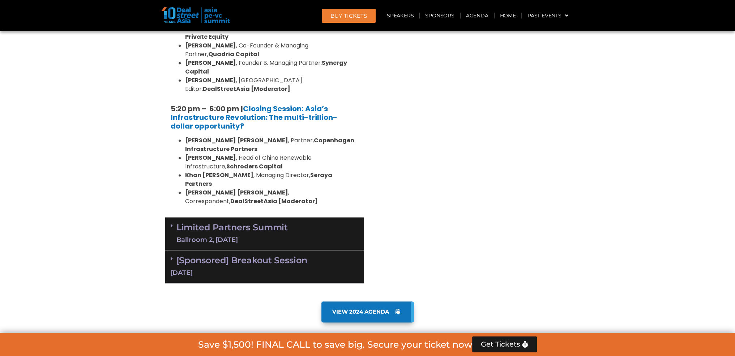
click at [320, 217] on div "Limited Partners [GEOGRAPHIC_DATA] 2, [DATE]" at bounding box center [264, 233] width 199 height 33
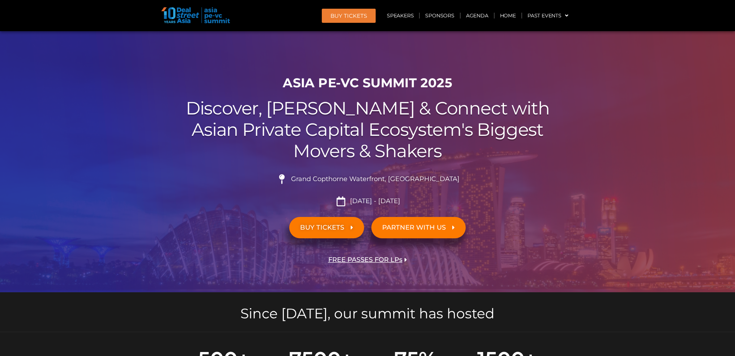
scroll to position [0, 0]
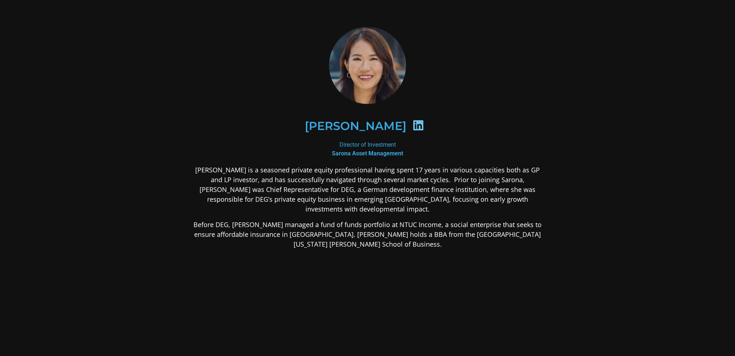
click at [413, 125] on icon at bounding box center [419, 125] width 12 height 12
